Goal: Task Accomplishment & Management: Use online tool/utility

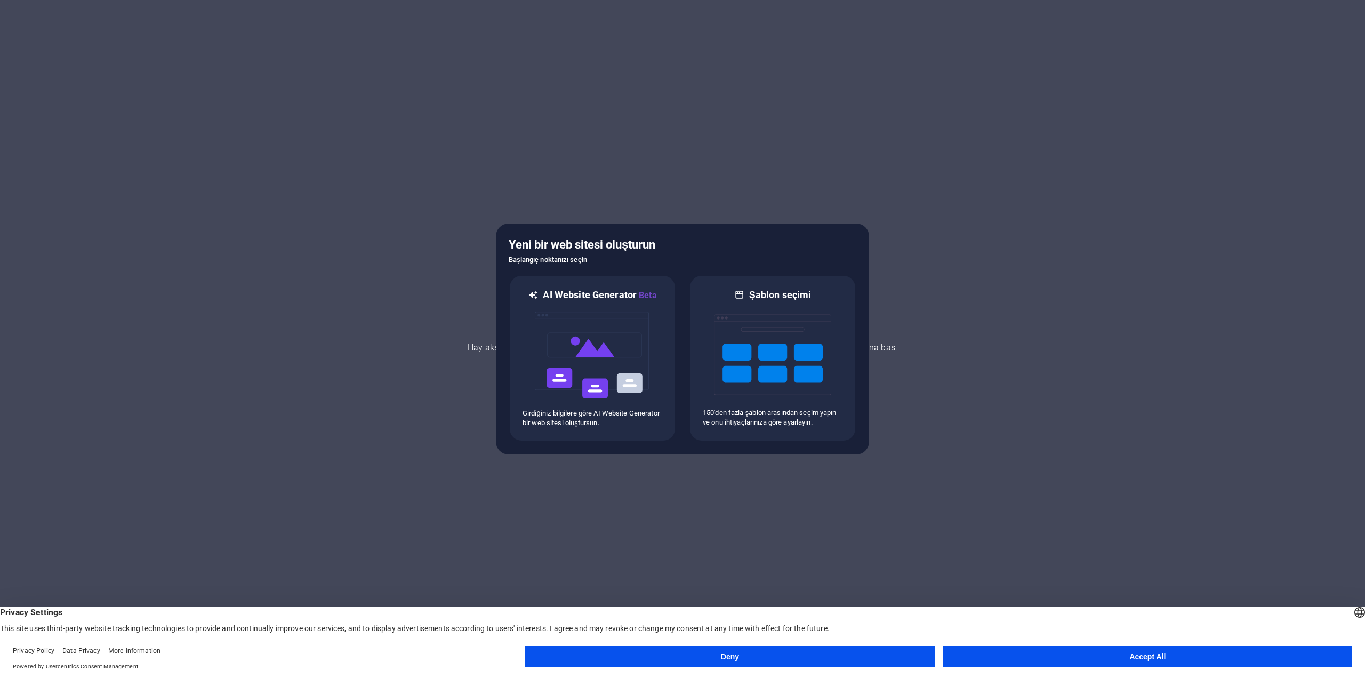
click at [1046, 661] on button "Accept All" at bounding box center [1148, 656] width 409 height 21
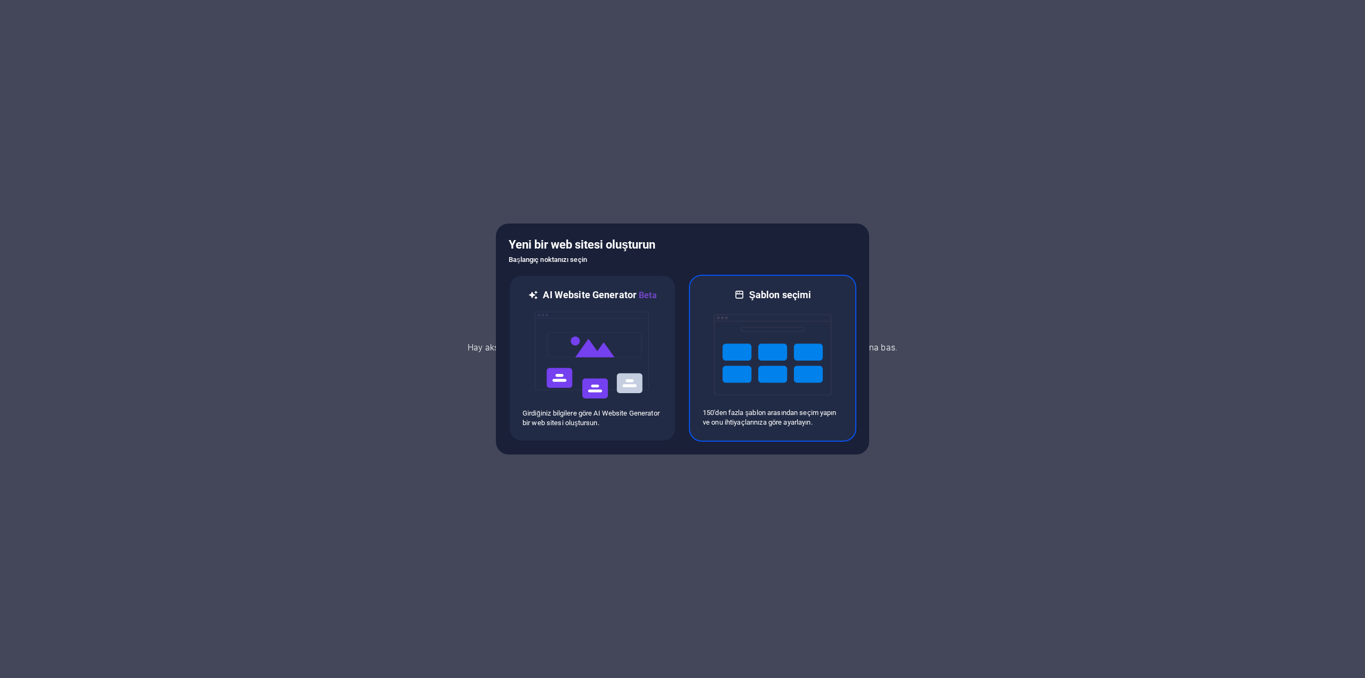
click at [780, 367] on img at bounding box center [772, 354] width 117 height 107
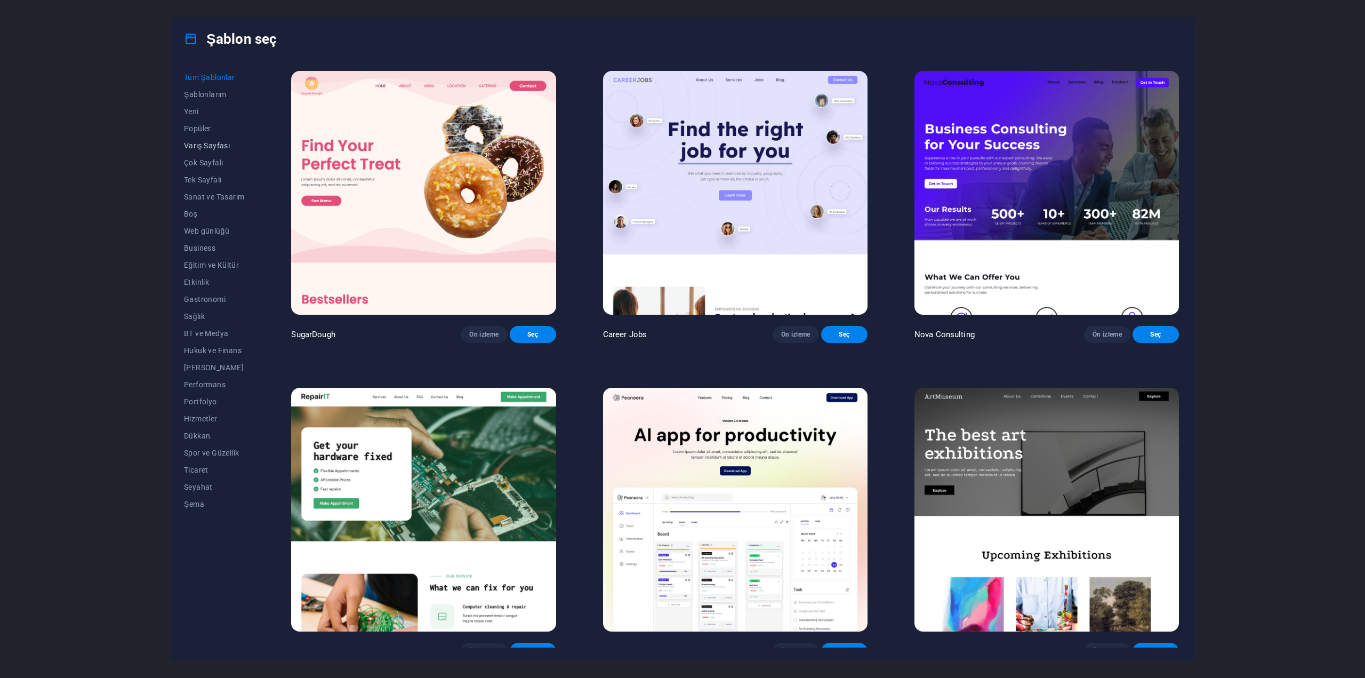
click at [228, 142] on span "Varış Sayfası" at bounding box center [214, 145] width 60 height 9
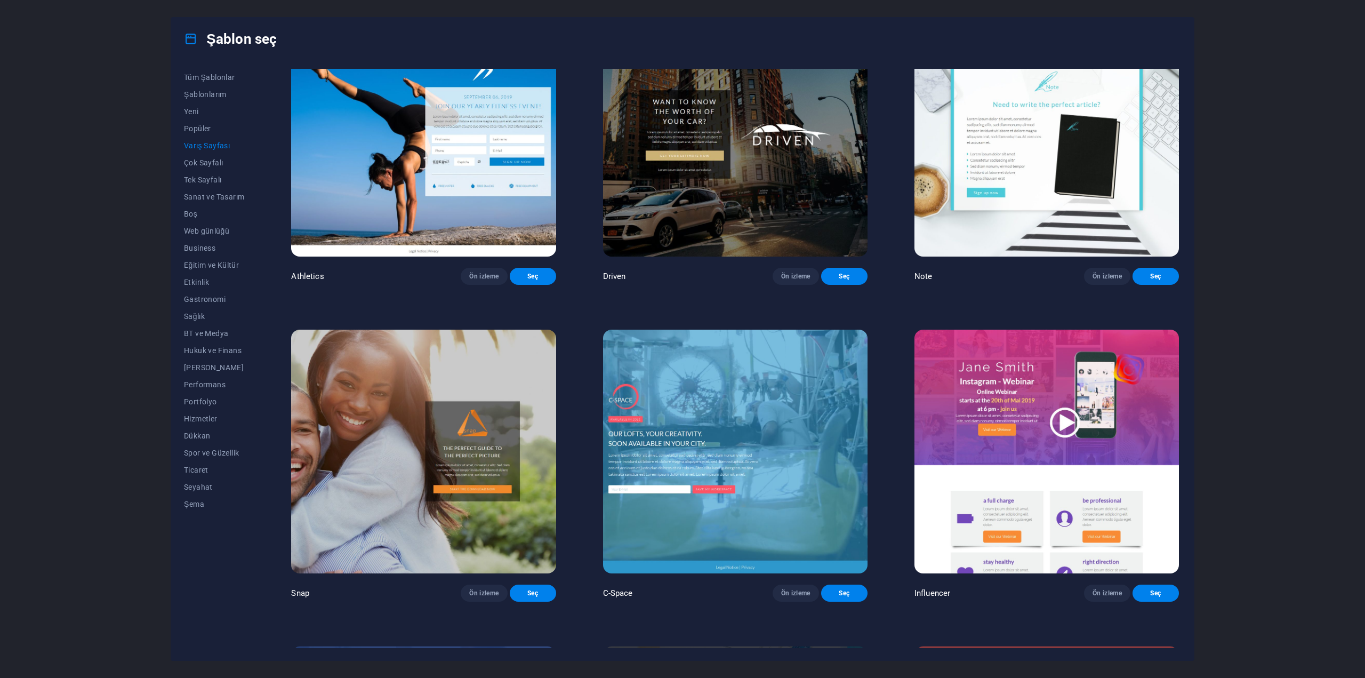
scroll to position [956, 0]
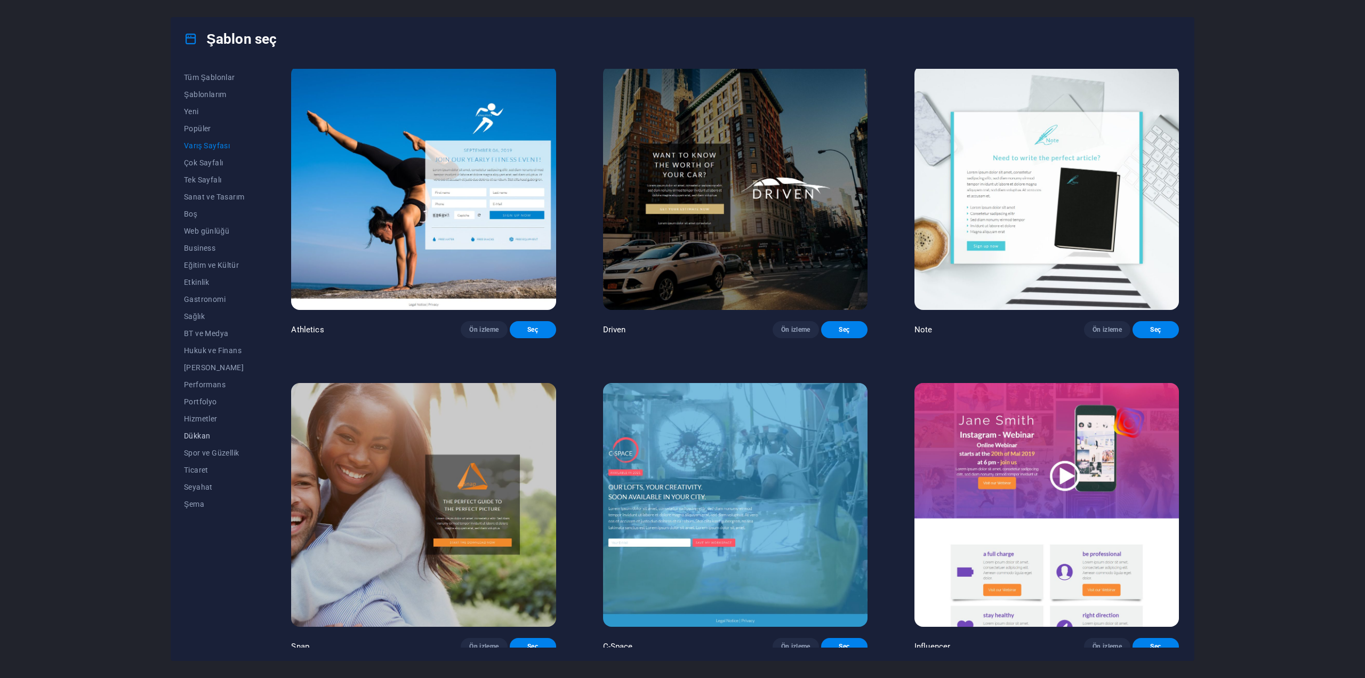
click at [199, 434] on span "Dükkan" at bounding box center [214, 436] width 60 height 9
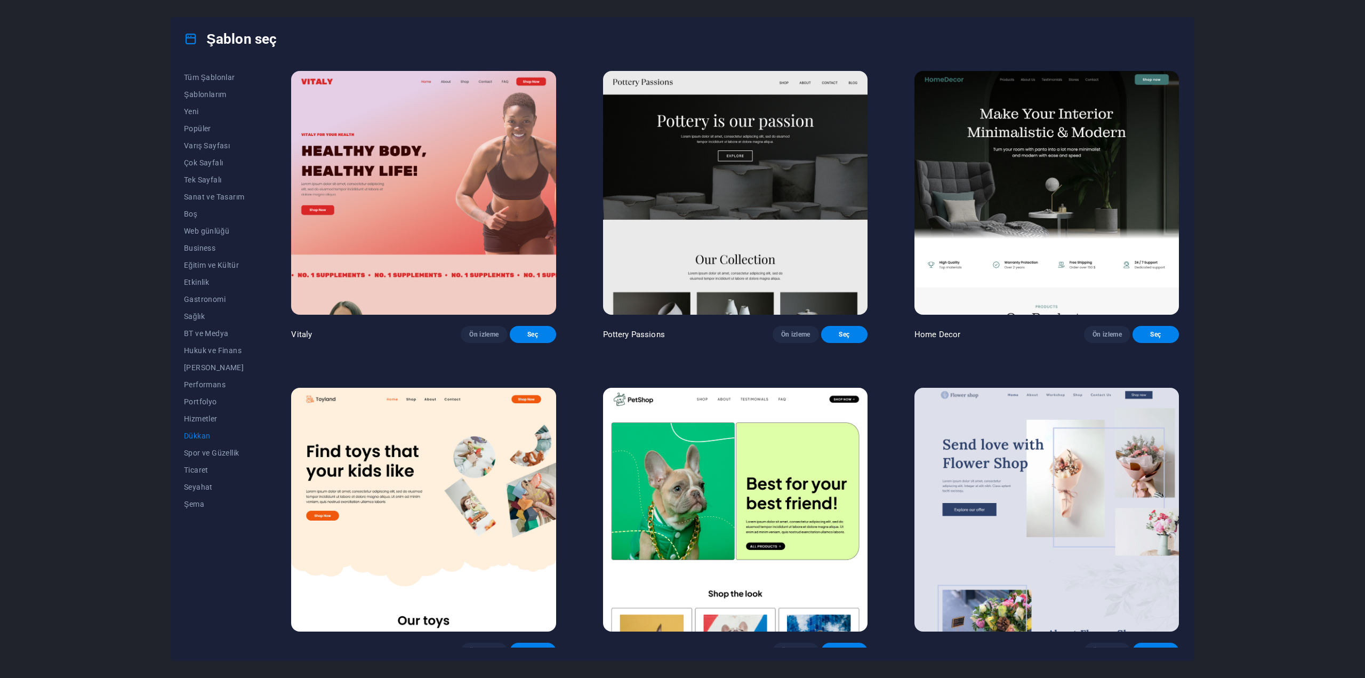
scroll to position [213, 0]
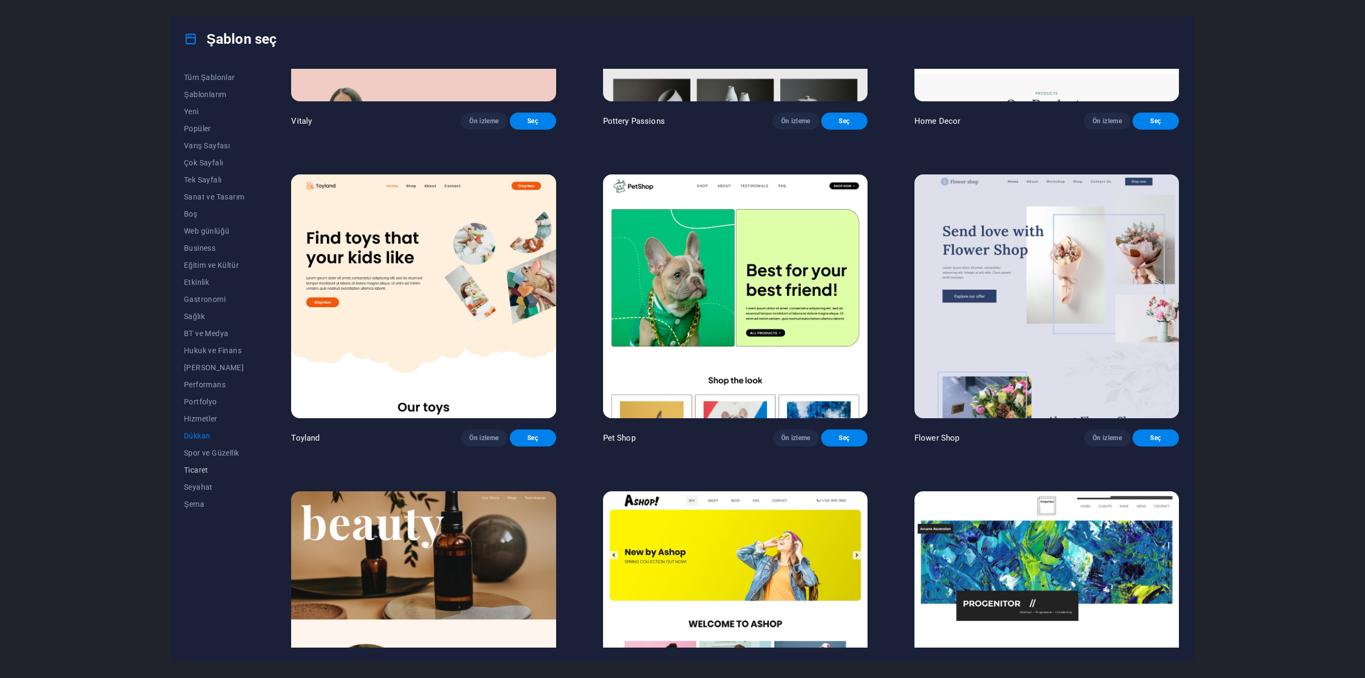
click at [199, 470] on span "Ticaret" at bounding box center [214, 470] width 60 height 9
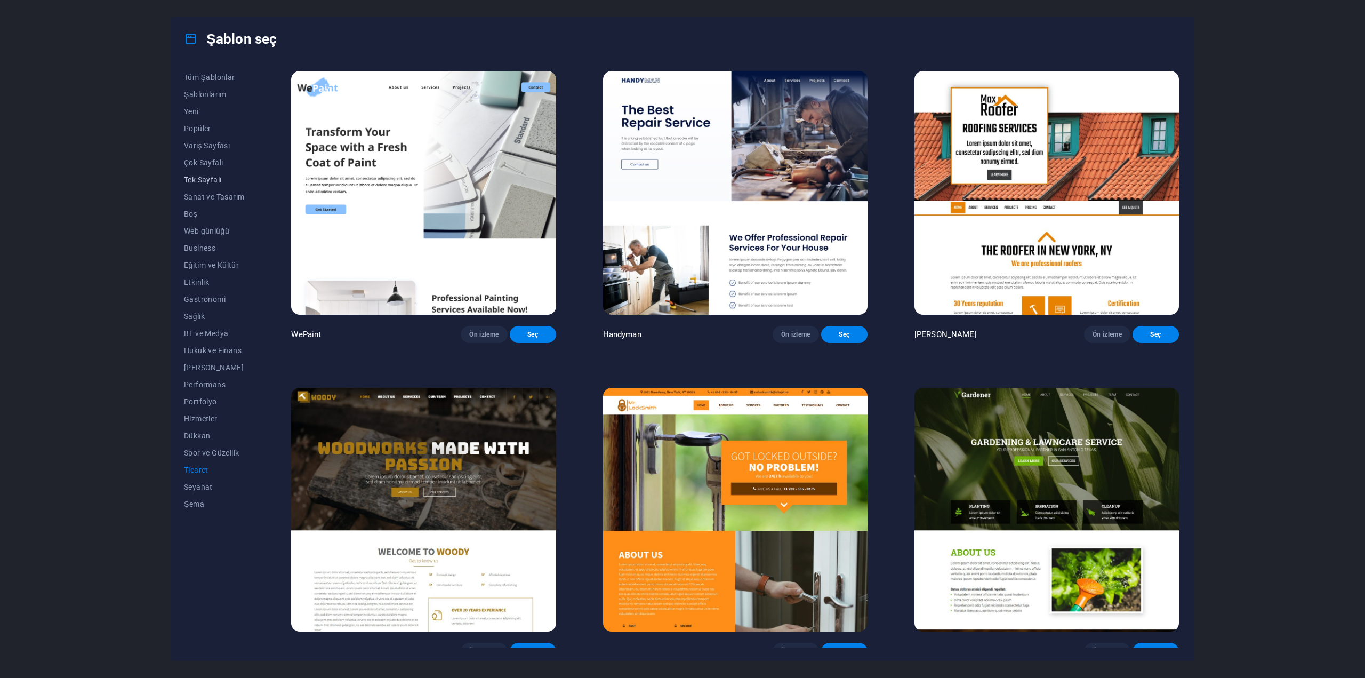
click at [219, 184] on button "Tek Sayfalı" at bounding box center [214, 179] width 60 height 17
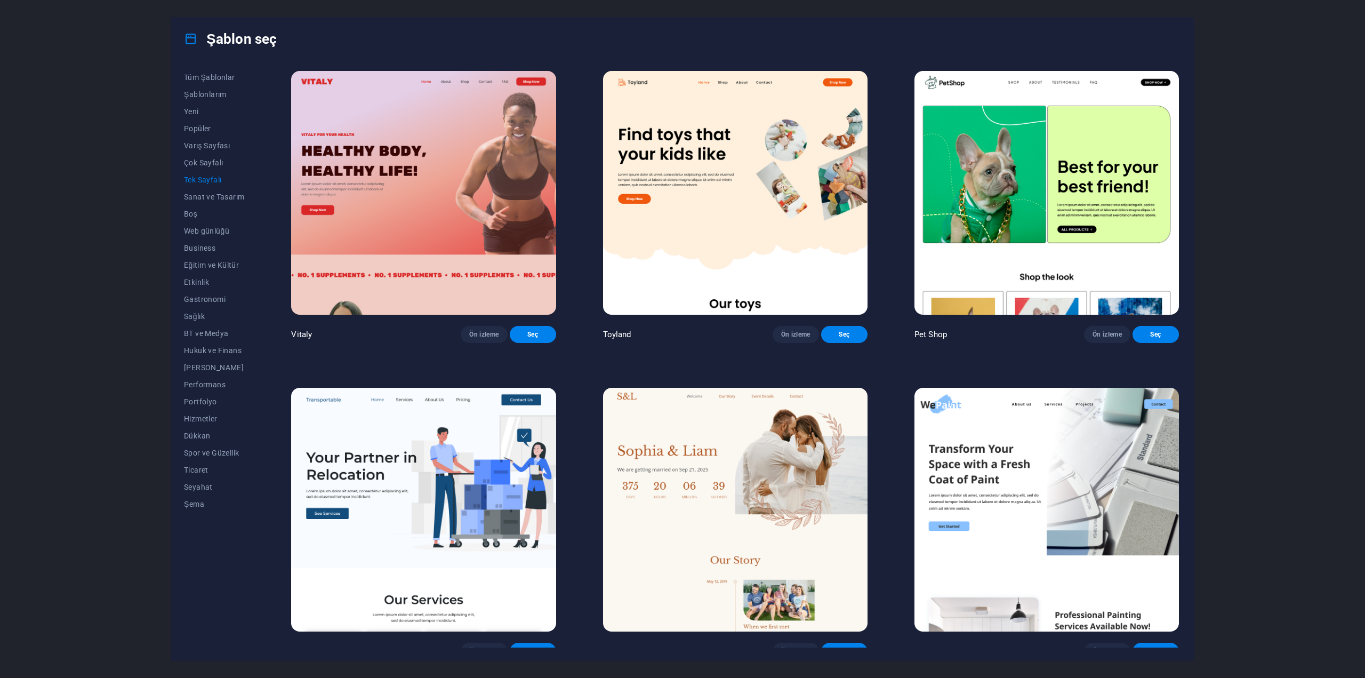
click at [1149, 647] on span "Seç" at bounding box center [1155, 651] width 29 height 9
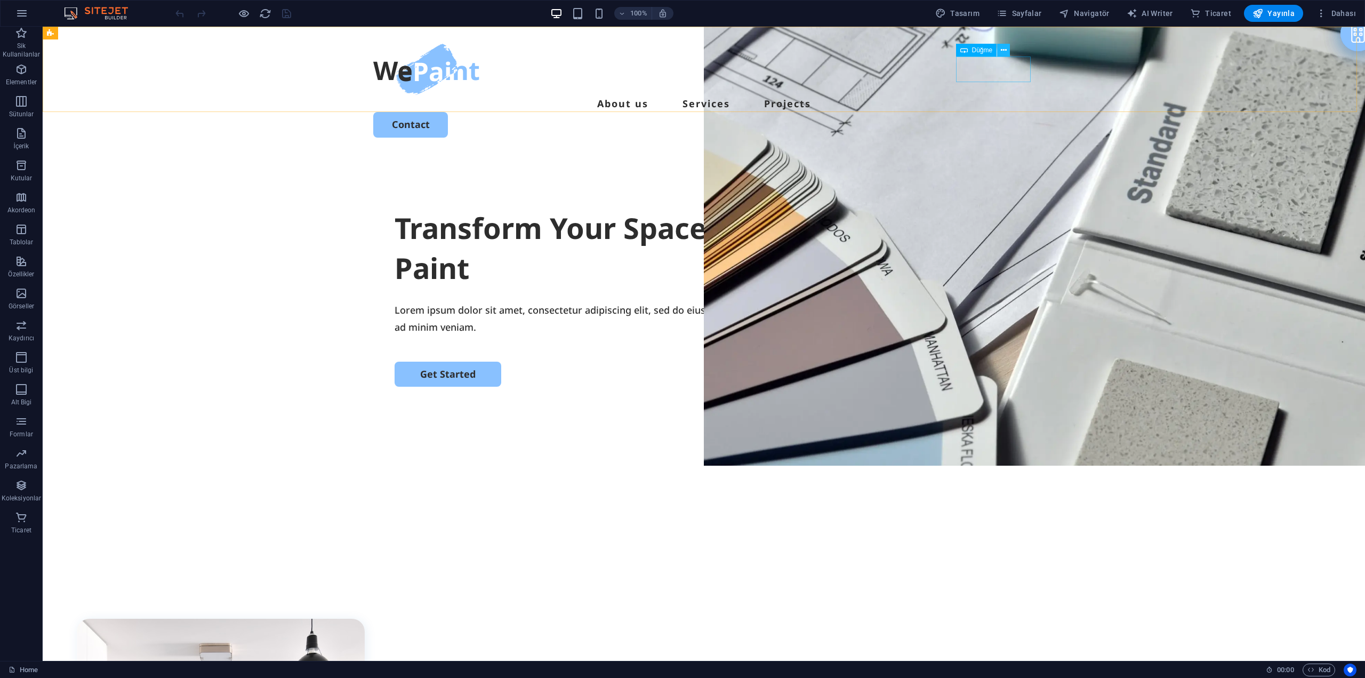
click at [1005, 49] on icon at bounding box center [1004, 50] width 6 height 11
